Goal: Transaction & Acquisition: Purchase product/service

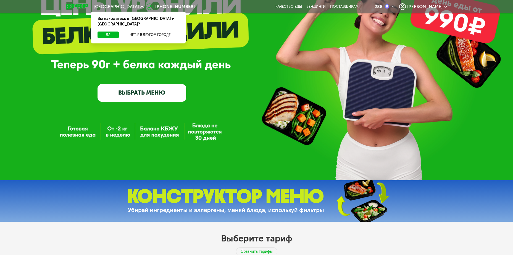
scroll to position [66, 0]
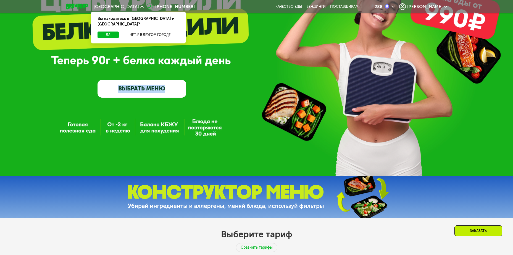
drag, startPoint x: 47, startPoint y: 59, endPoint x: 214, endPoint y: 126, distance: 179.7
click at [214, 126] on div "GrowFood — доставка правильного питания ВЫБРАТЬ МЕНЮ" at bounding box center [256, 55] width 513 height 242
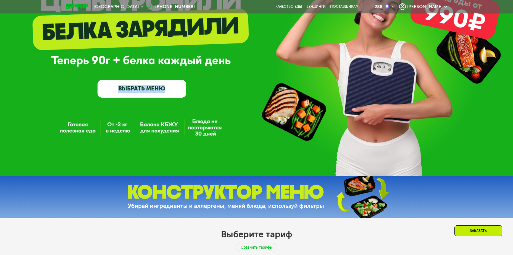
click at [218, 141] on div "GrowFood — доставка правильного питания ВЫБРАТЬ МЕНЮ" at bounding box center [256, 55] width 513 height 242
drag, startPoint x: 219, startPoint y: 138, endPoint x: 52, endPoint y: 38, distance: 194.0
click at [52, 38] on div "GrowFood — доставка правильного питания ВЫБРАТЬ МЕНЮ" at bounding box center [256, 55] width 513 height 242
click at [83, 94] on div "GrowFood — доставка правильного питания ВЫБРАТЬ МЕНЮ" at bounding box center [256, 57] width 513 height 82
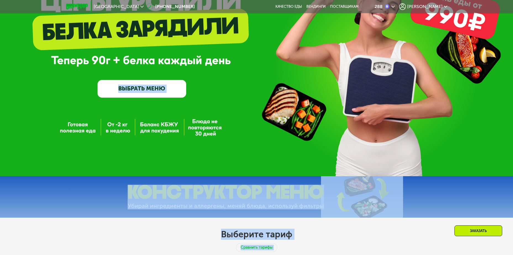
drag, startPoint x: 83, startPoint y: 94, endPoint x: 259, endPoint y: 244, distance: 230.4
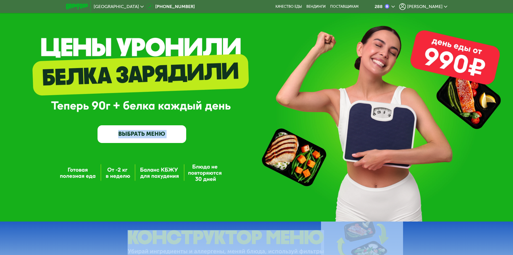
scroll to position [0, 0]
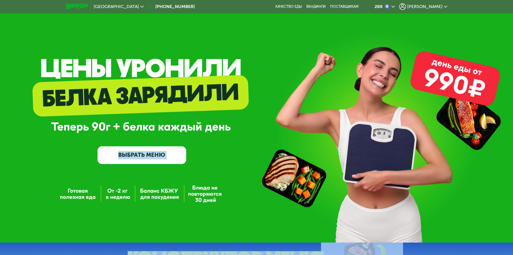
click at [102, 146] on div "GrowFood — доставка правильного питания ВЫБРАТЬ МЕНЮ" at bounding box center [142, 123] width 89 height 82
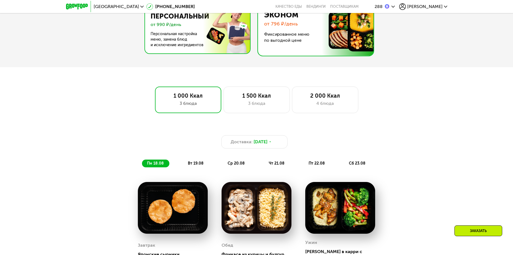
scroll to position [265, 0]
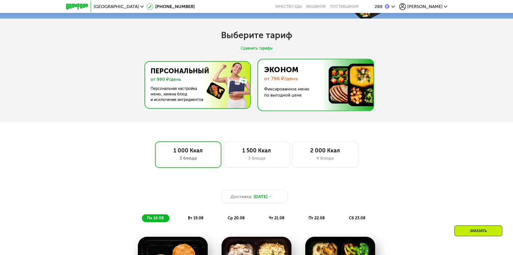
click at [187, 92] on img at bounding box center [195, 85] width 107 height 46
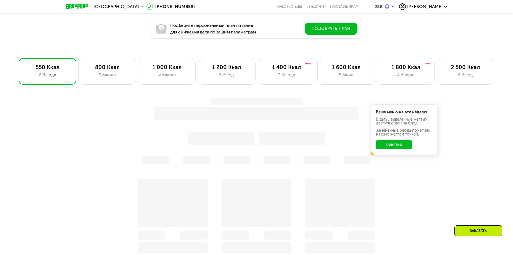
scroll to position [398, 0]
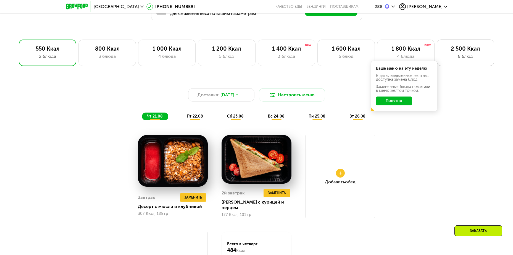
click at [468, 51] on div "2 500 Ккал" at bounding box center [466, 48] width 46 height 7
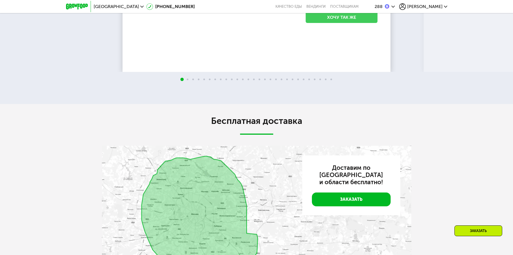
scroll to position [1293, 0]
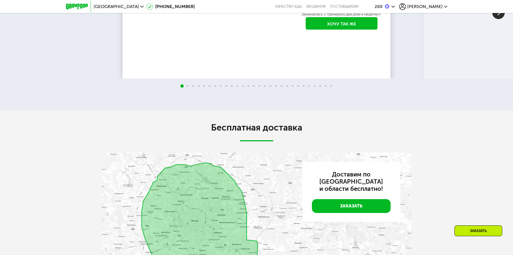
click at [500, 19] on img at bounding box center [498, 13] width 12 height 12
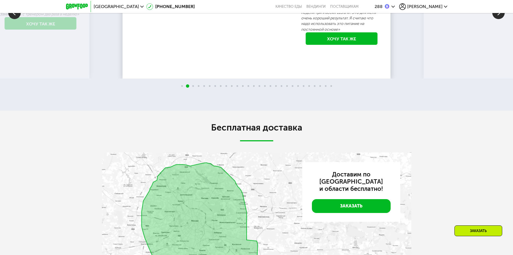
click at [500, 19] on img at bounding box center [498, 13] width 12 height 12
